Goal: Check status: Check status

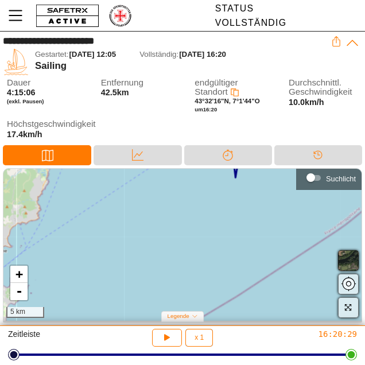
click at [357, 309] on button "button" at bounding box center [348, 308] width 21 height 21
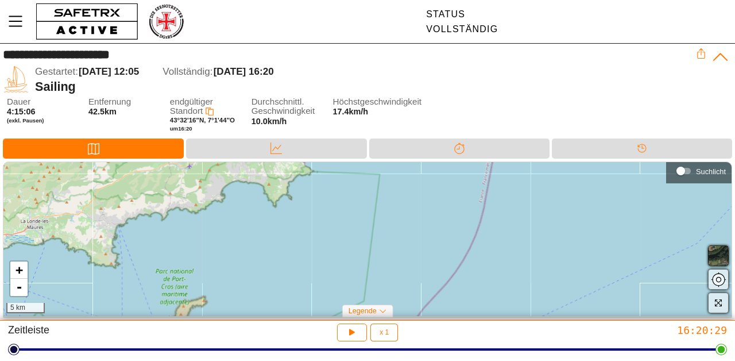
click at [723, 305] on span "button" at bounding box center [719, 303] width 14 height 14
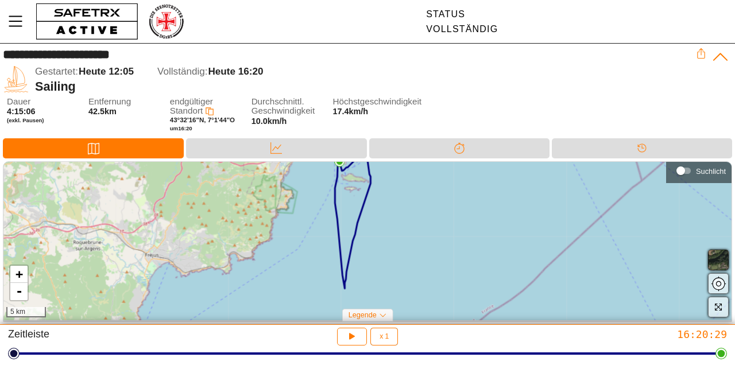
click at [365, 309] on button "button" at bounding box center [718, 307] width 21 height 21
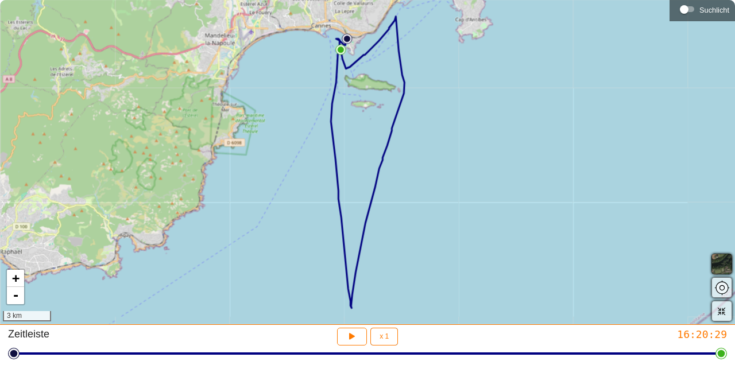
click at [365, 312] on button "button" at bounding box center [722, 311] width 21 height 21
